Goal: Transaction & Acquisition: Purchase product/service

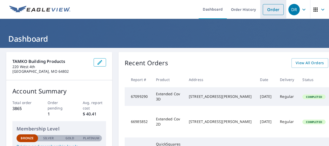
click at [263, 9] on link "Order" at bounding box center [273, 9] width 21 height 11
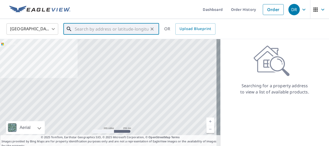
click at [132, 31] on input "text" at bounding box center [112, 29] width 74 height 15
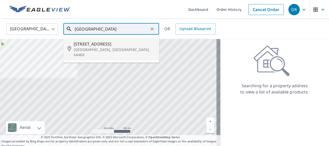
click at [101, 47] on span "[STREET_ADDRESS]" at bounding box center [114, 44] width 81 height 6
type input "[STREET_ADDRESS][PERSON_NAME]"
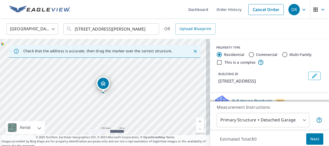
click at [196, 119] on link "Current Level 17, Zoom In" at bounding box center [200, 122] width 8 height 8
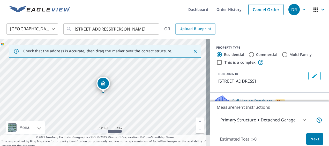
click at [196, 119] on link "Current Level 18, Zoom In" at bounding box center [200, 122] width 8 height 8
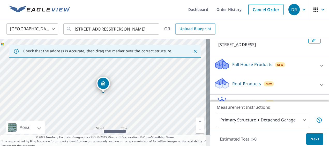
scroll to position [62, 0]
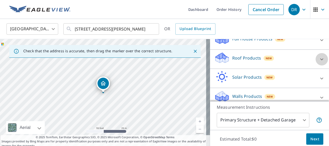
click at [319, 57] on icon at bounding box center [322, 59] width 6 height 6
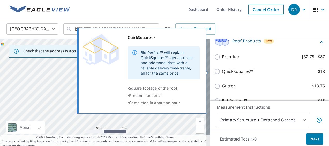
scroll to position [80, 0]
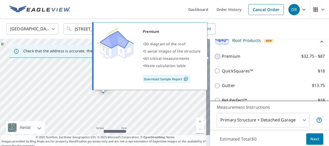
click at [216, 56] on input "Premium $32.75 - $87" at bounding box center [218, 56] width 8 height 6
checkbox input "true"
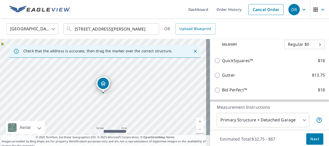
scroll to position [106, 0]
click at [311, 139] on span "Next" at bounding box center [315, 139] width 9 height 6
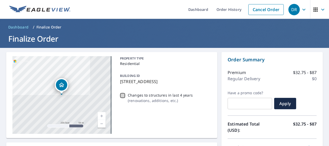
click at [122, 95] on input "Changes to structures in last 4 years ( renovations, additions, etc. )" at bounding box center [123, 95] width 6 height 6
checkbox input "true"
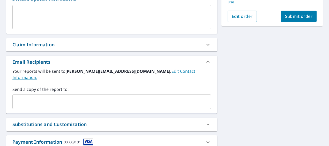
scroll to position [150, 0]
click at [89, 98] on input "text" at bounding box center [108, 102] width 186 height 10
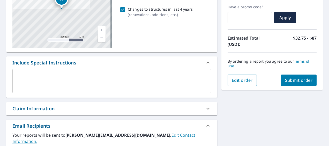
scroll to position [86, 0]
type input "[PERSON_NAME][EMAIL_ADDRESS][DOMAIN_NAME]"
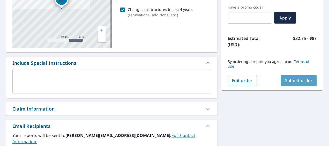
click at [293, 80] on span "Submit order" at bounding box center [299, 81] width 28 height 6
